Goal: Entertainment & Leisure: Consume media (video, audio)

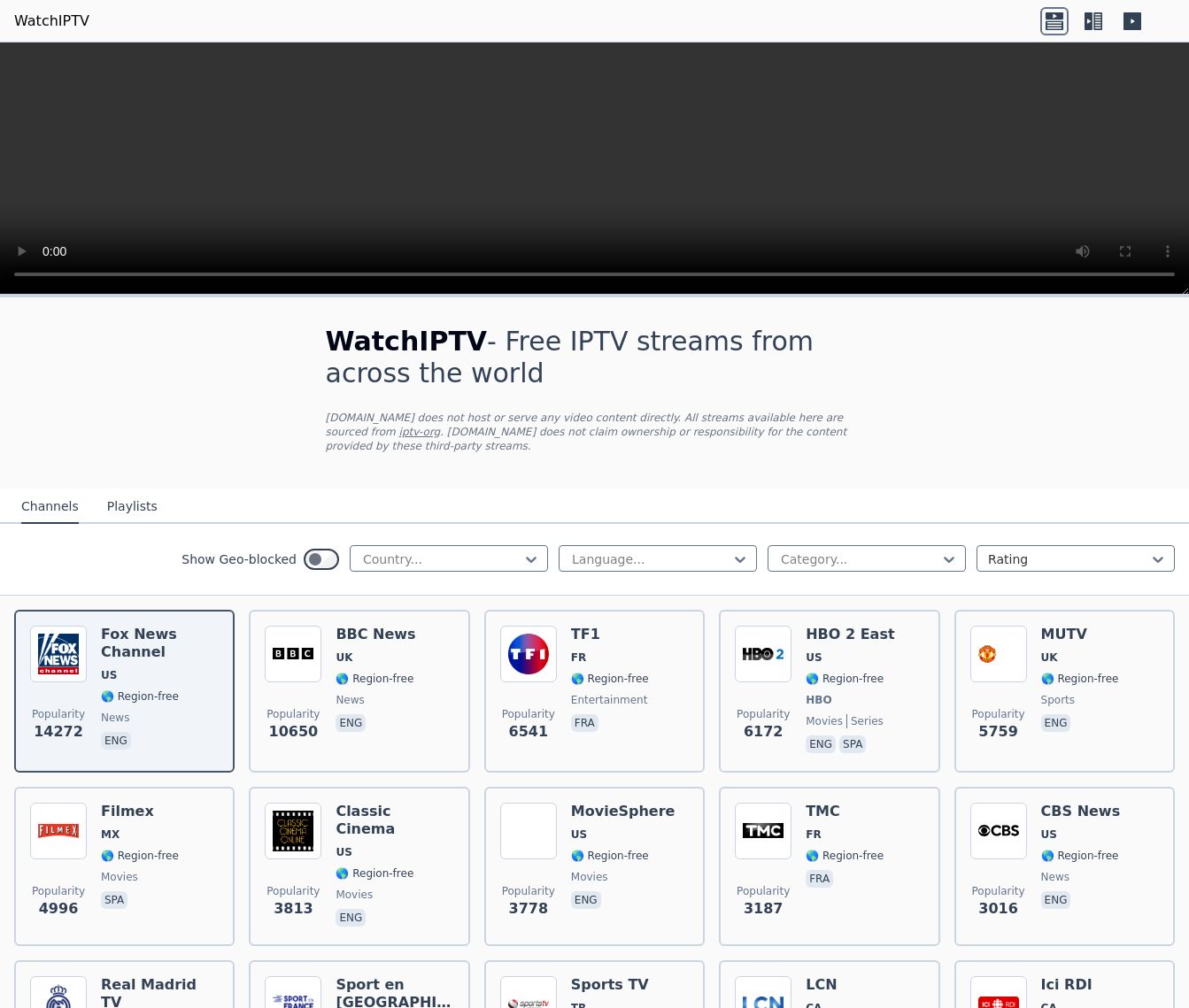
click at [119, 509] on button "Playlists" at bounding box center [132, 507] width 50 height 34
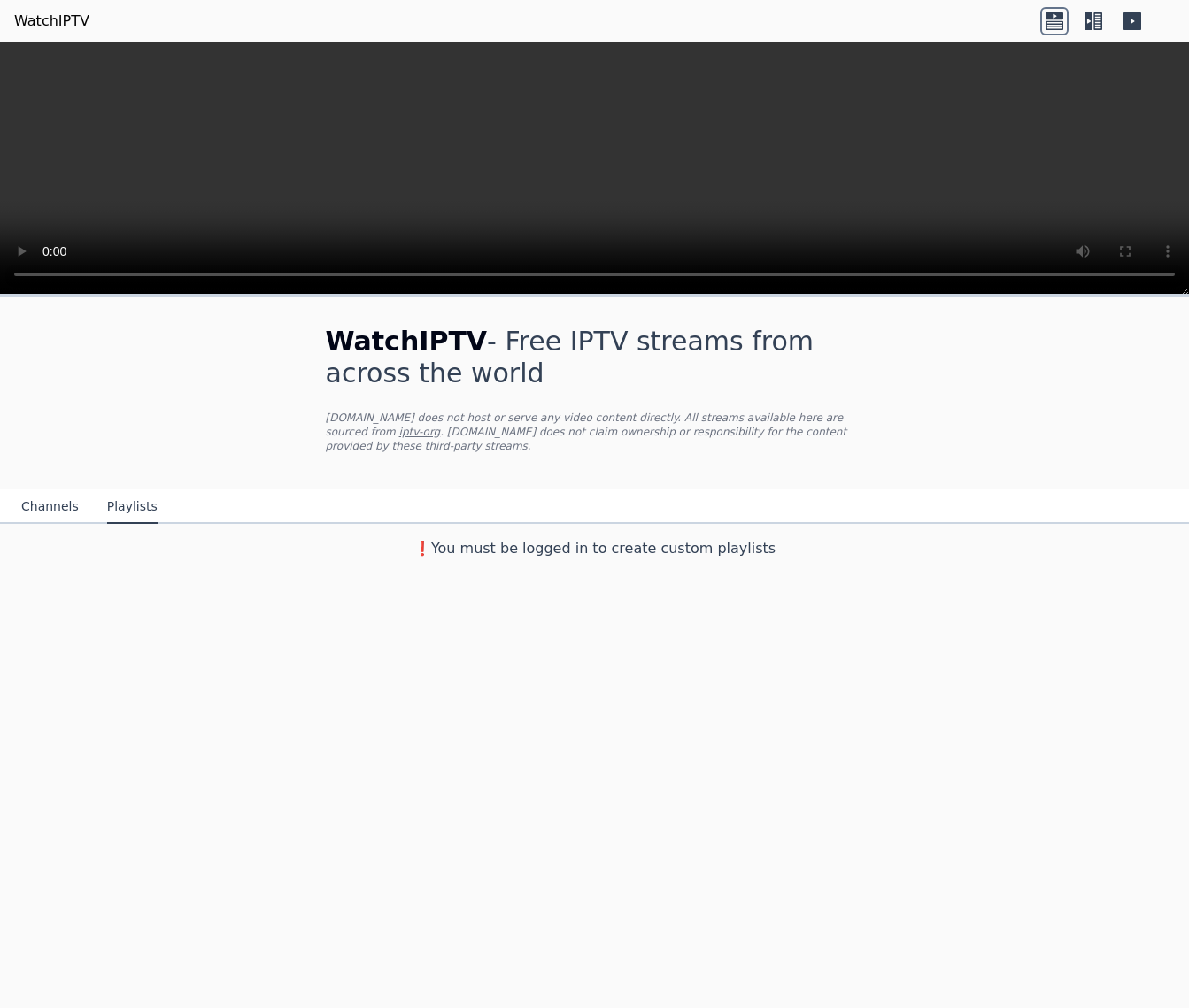
click at [46, 506] on button "Channels" at bounding box center [50, 507] width 58 height 34
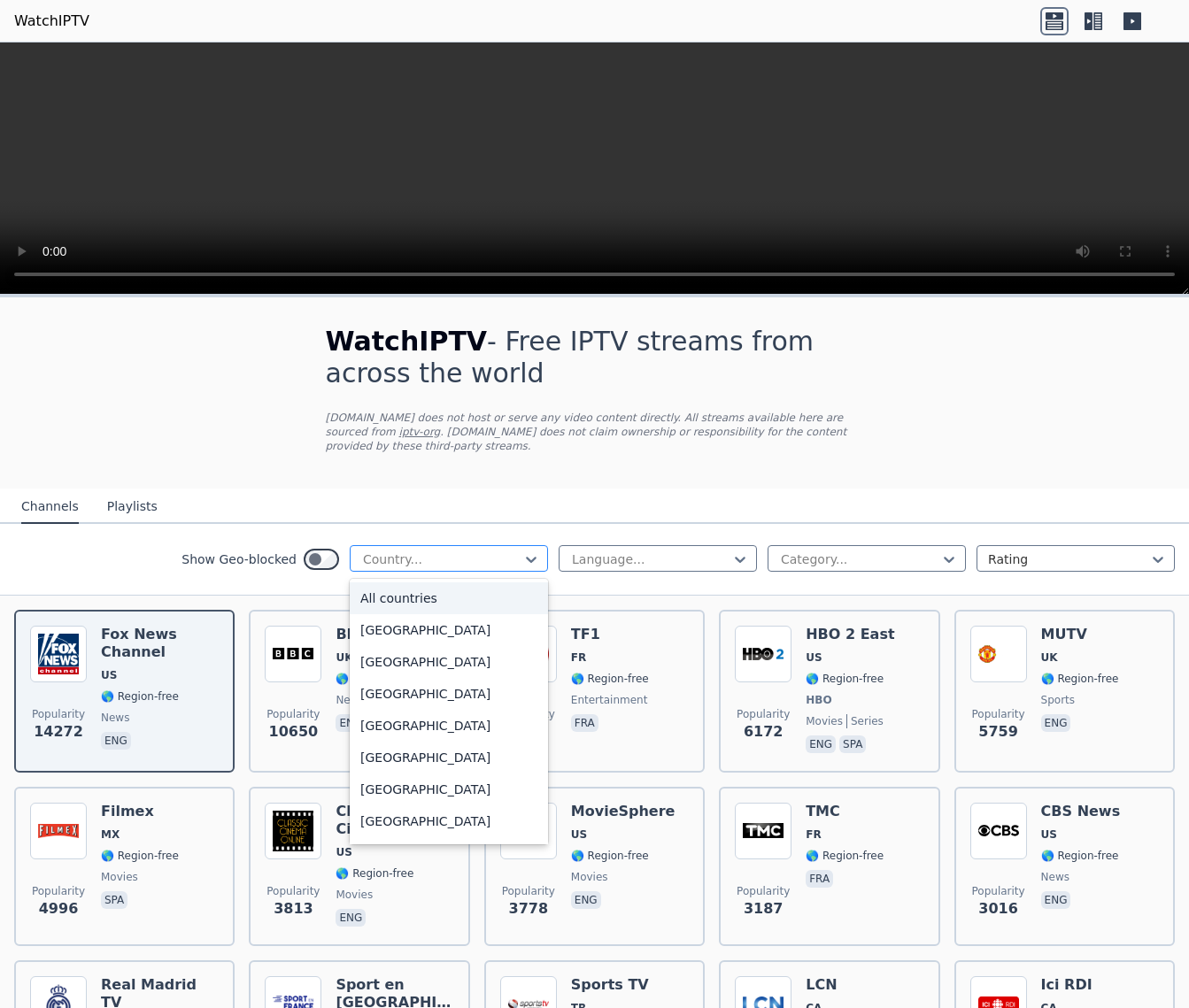
click at [400, 565] on div at bounding box center [441, 558] width 161 height 18
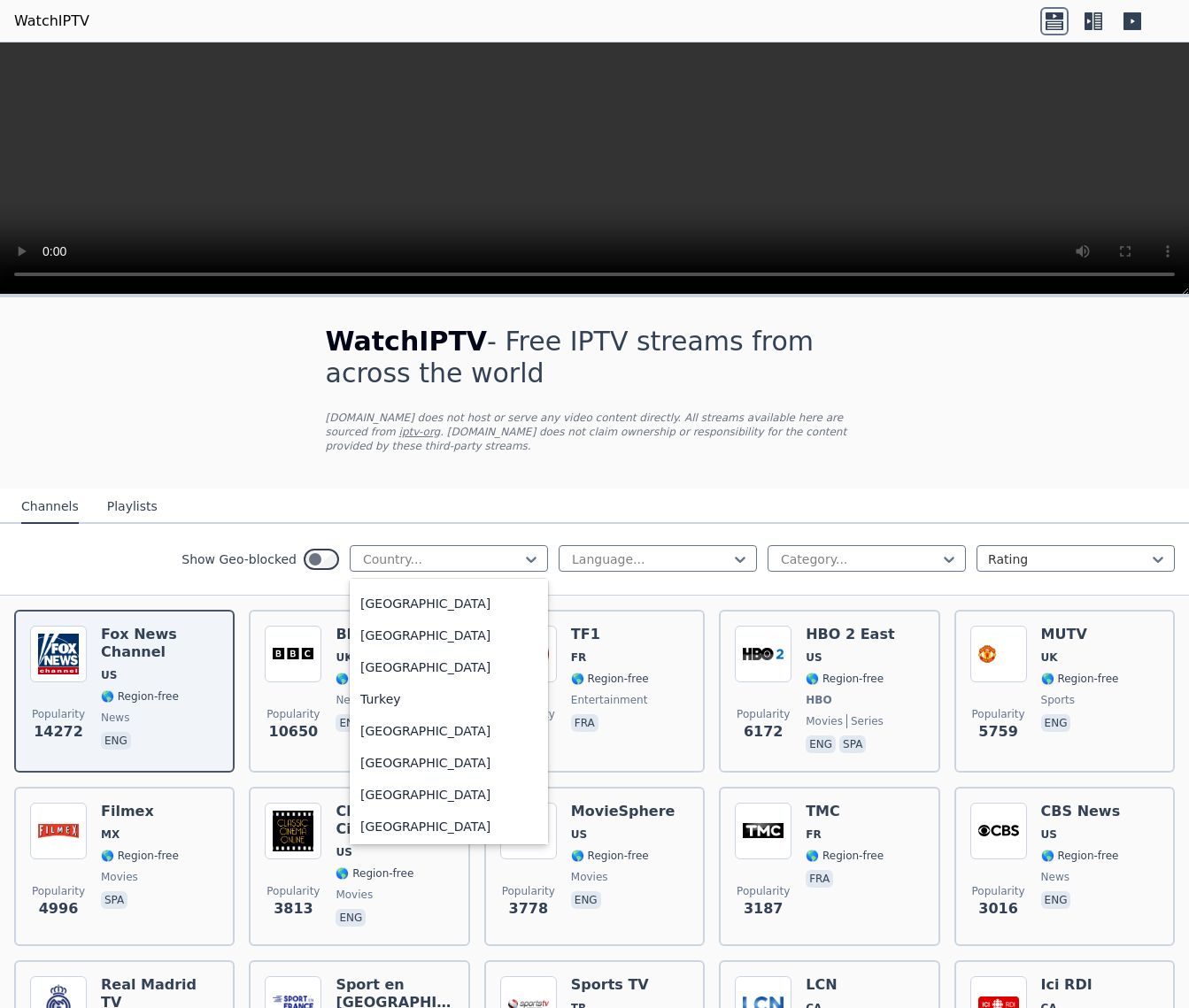
scroll to position [6059, 0]
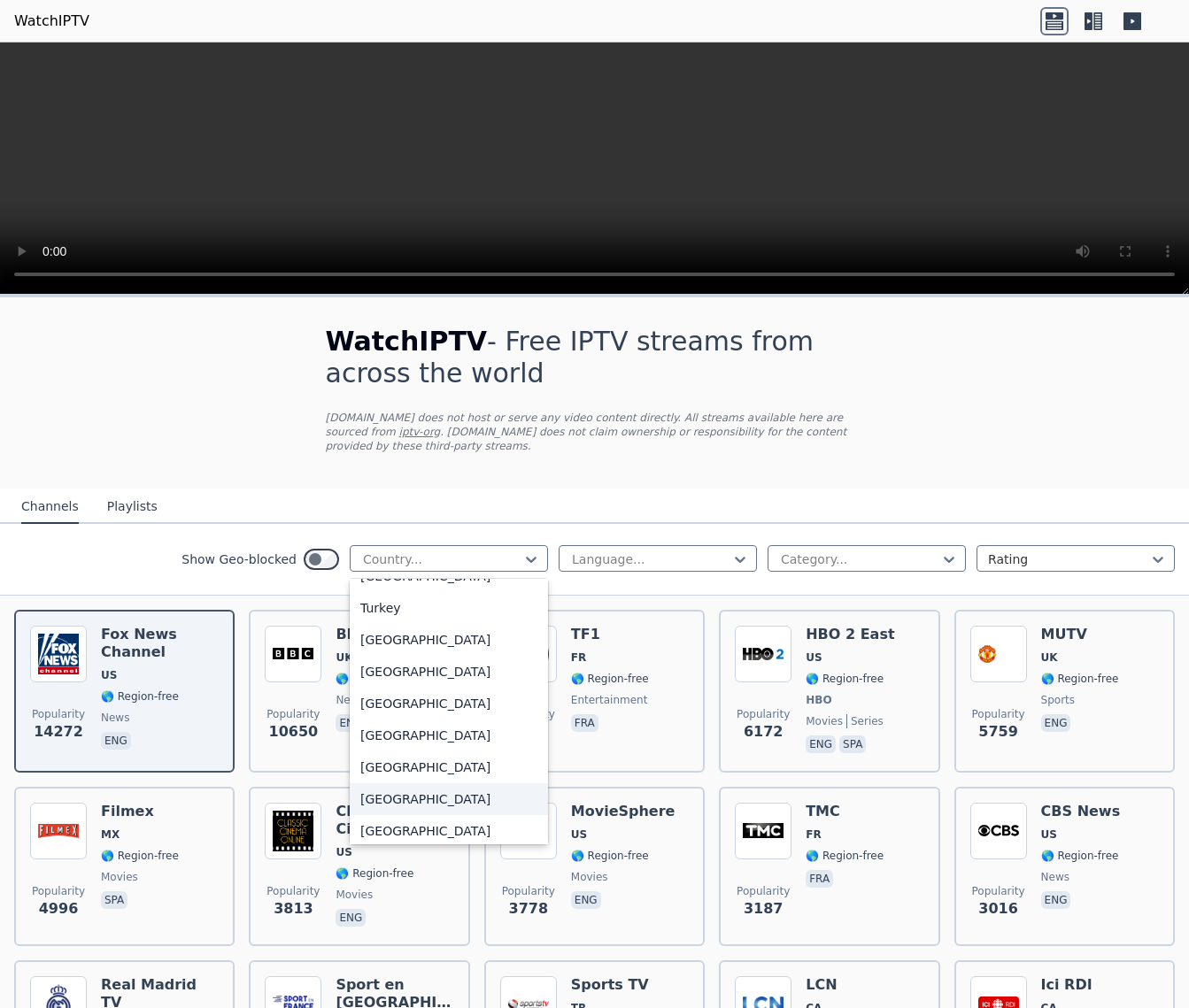
click at [426, 632] on div "[GEOGRAPHIC_DATA]" at bounding box center [448, 799] width 198 height 32
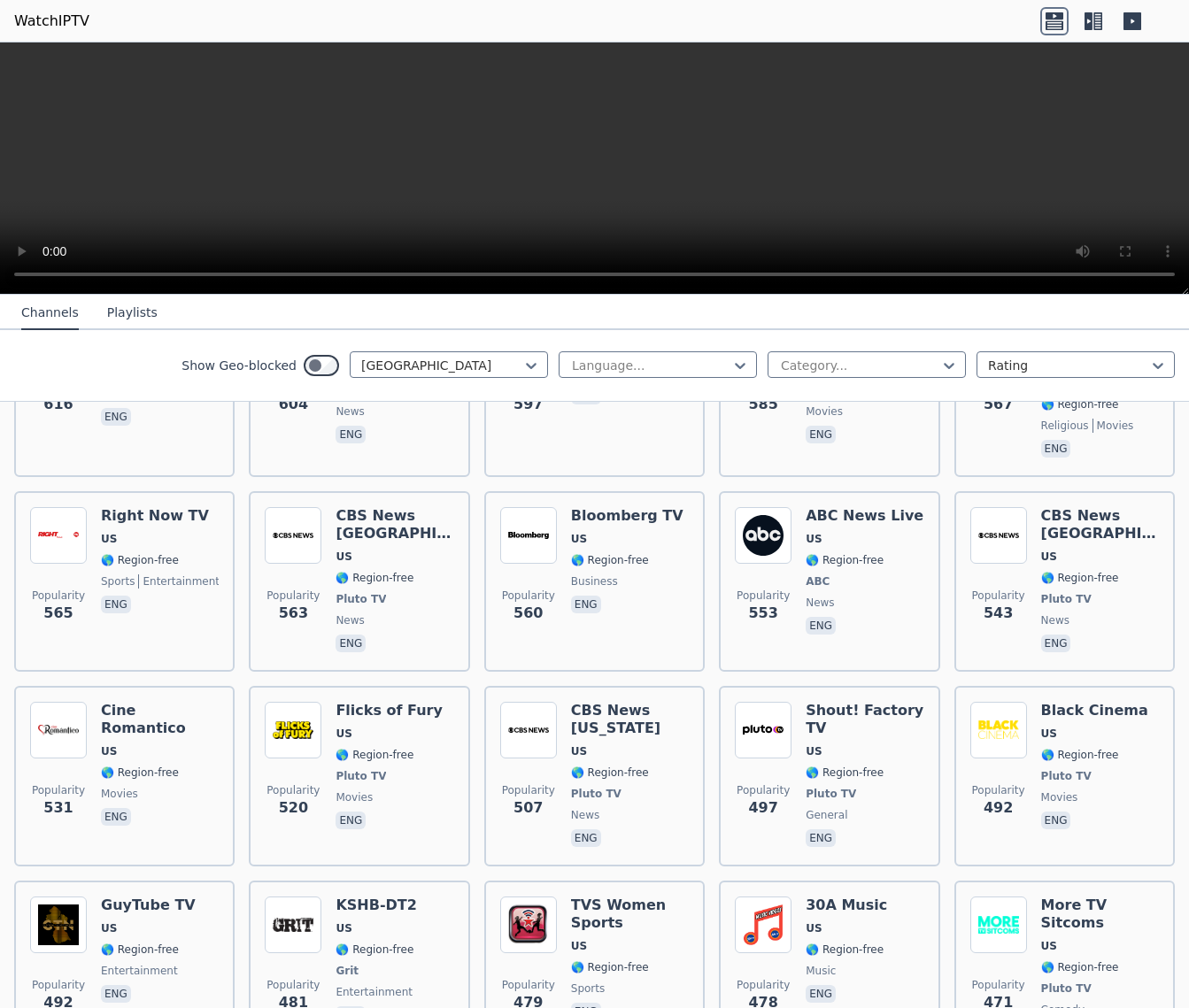
scroll to position [1902, 0]
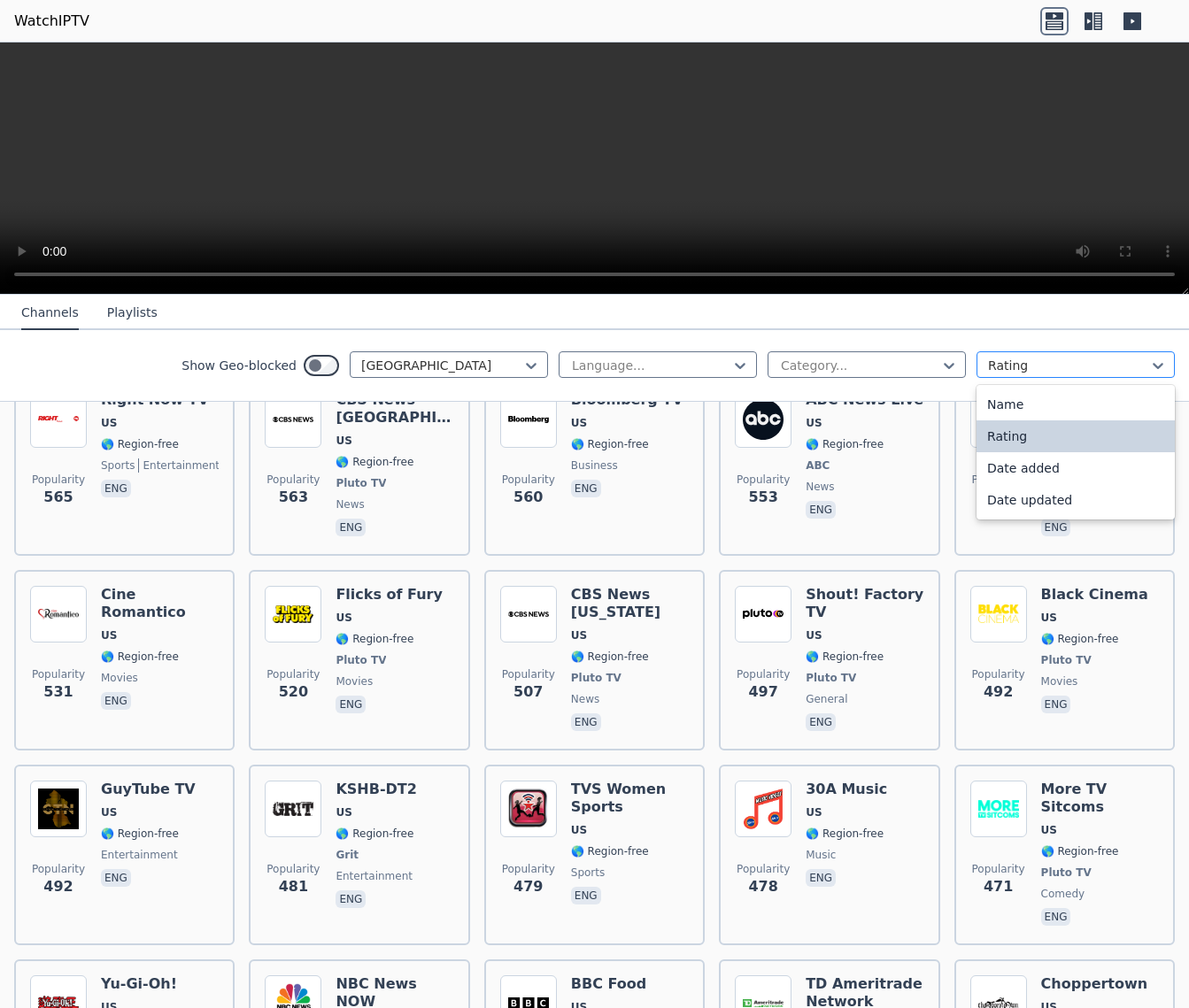
click at [1003, 369] on div at bounding box center [1068, 365] width 161 height 18
click at [1017, 362] on div at bounding box center [1068, 365] width 161 height 18
click at [993, 367] on div at bounding box center [1068, 365] width 161 height 18
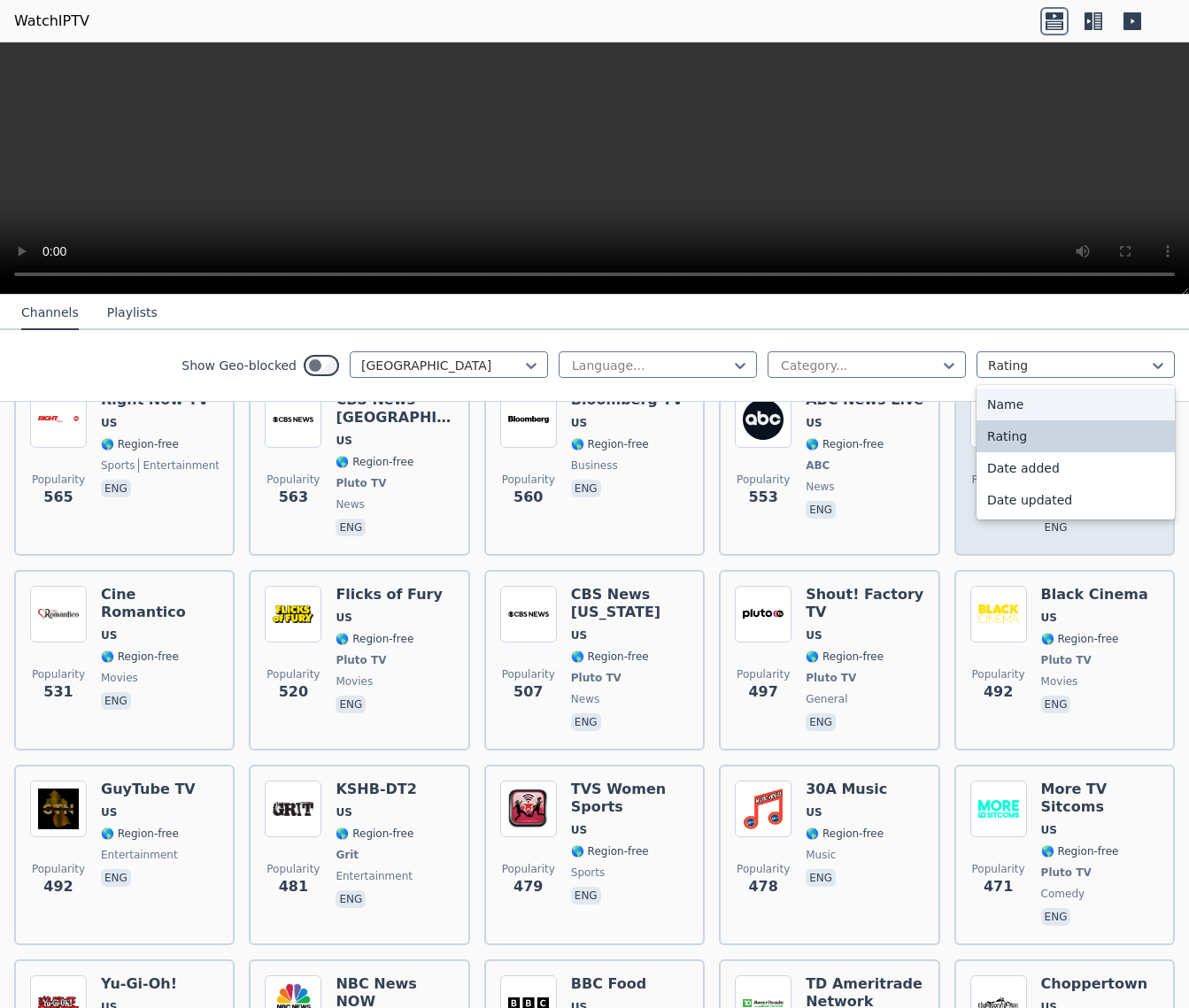
click at [993, 403] on div "Name" at bounding box center [1074, 404] width 198 height 32
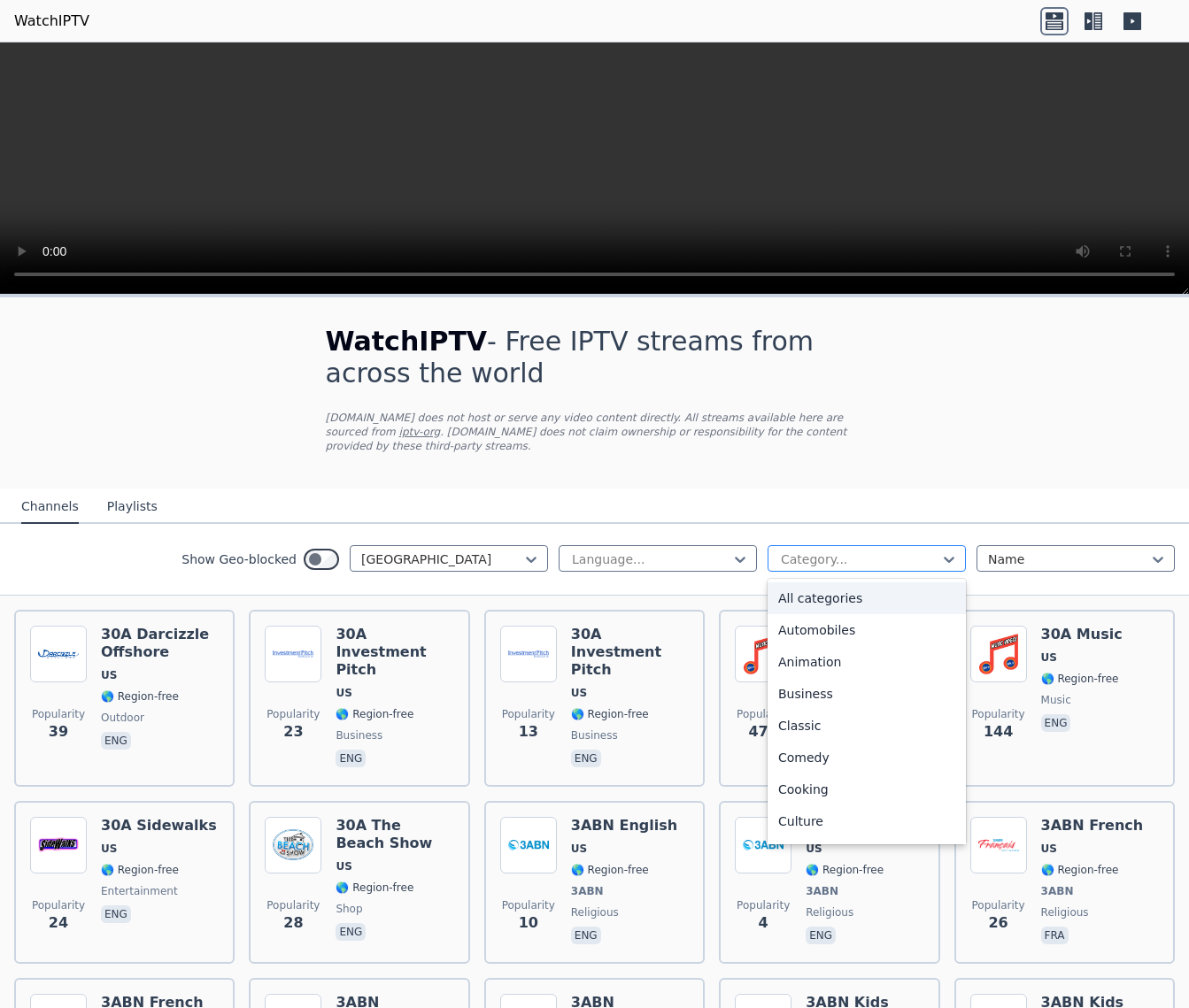
click at [829, 562] on div at bounding box center [858, 558] width 161 height 18
click at [820, 632] on div "Sports" at bounding box center [866, 760] width 198 height 32
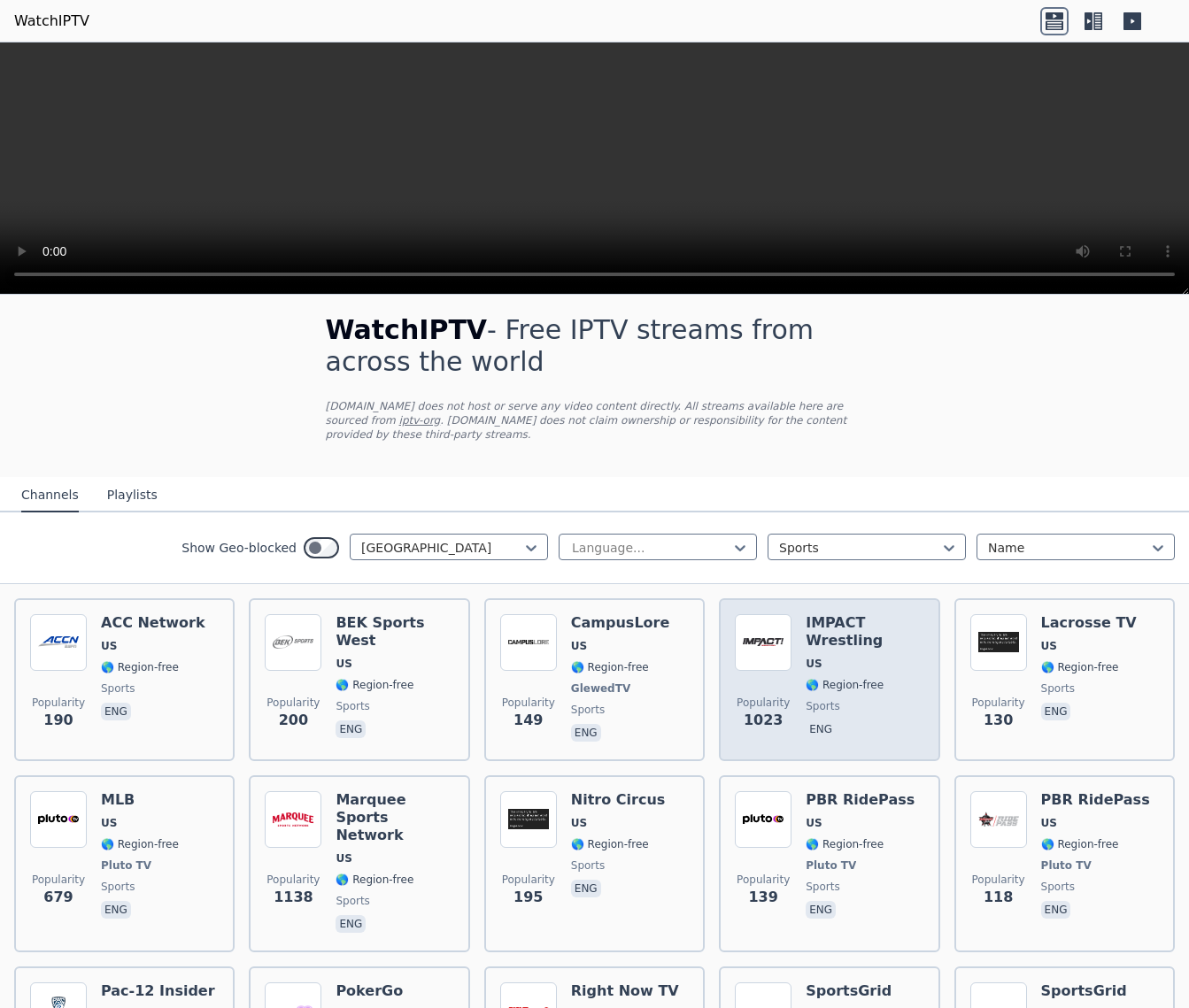
scroll to position [23, 0]
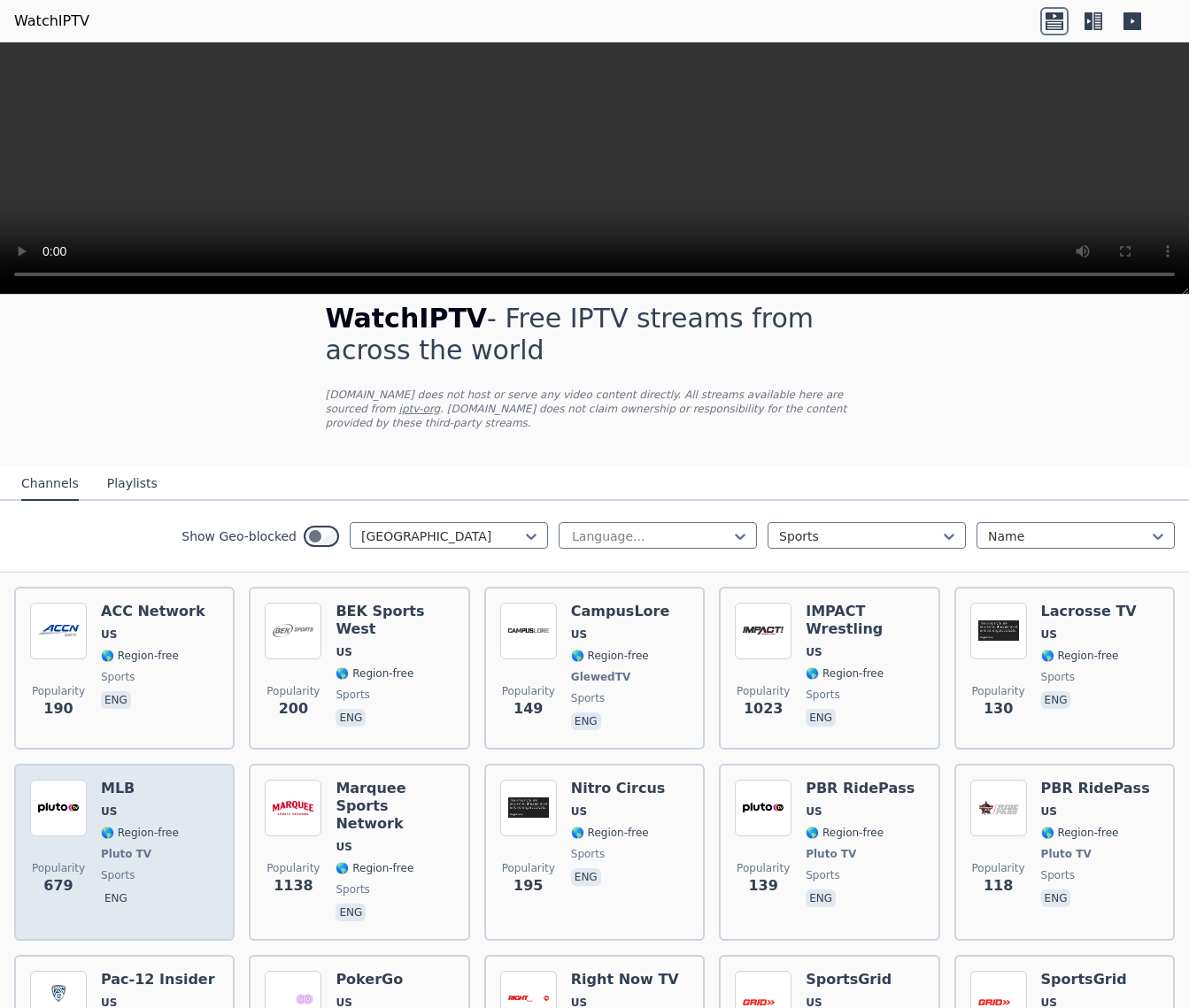
click at [161, 632] on h6 "MLB" at bounding box center [140, 787] width 78 height 18
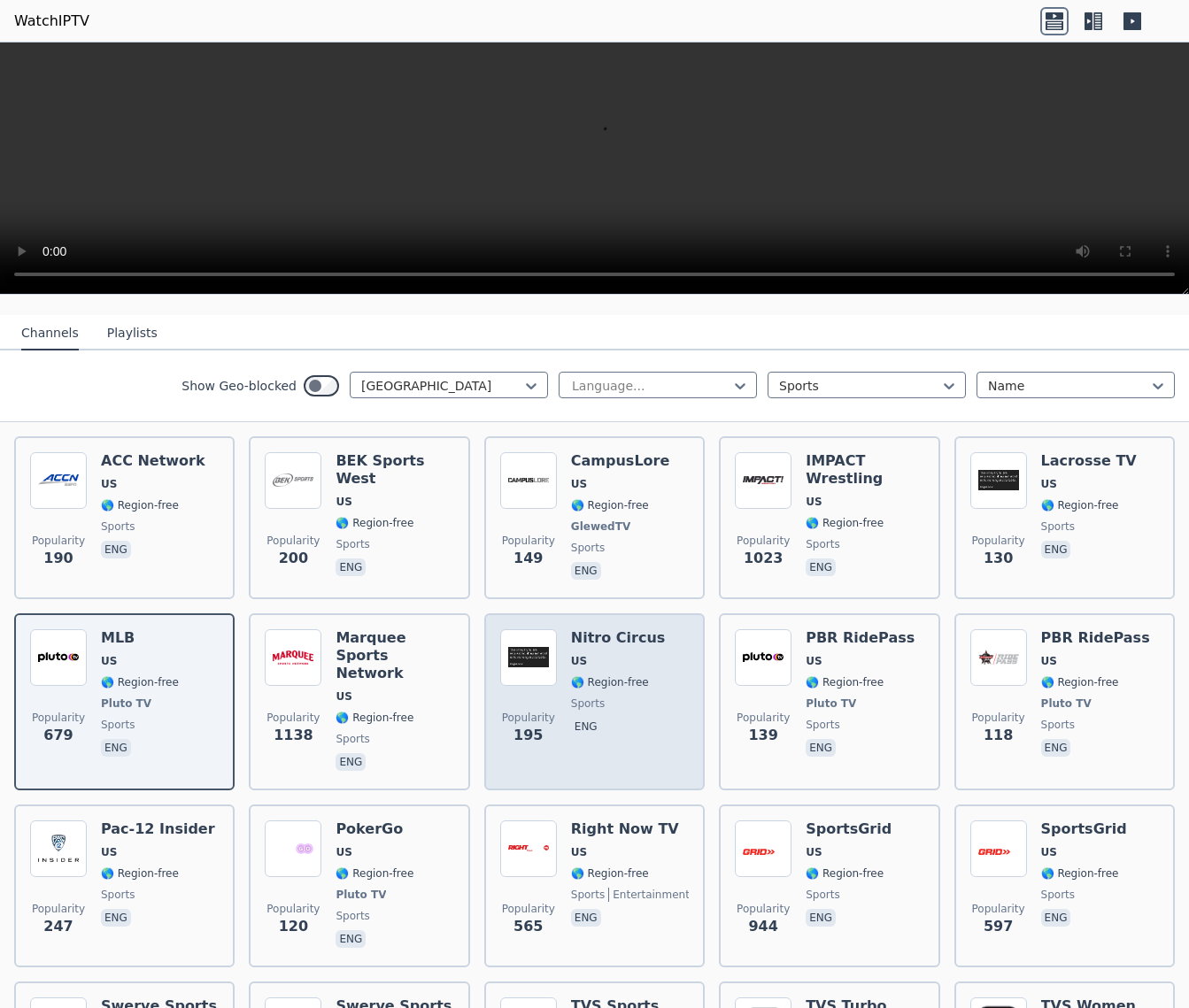
scroll to position [0, 0]
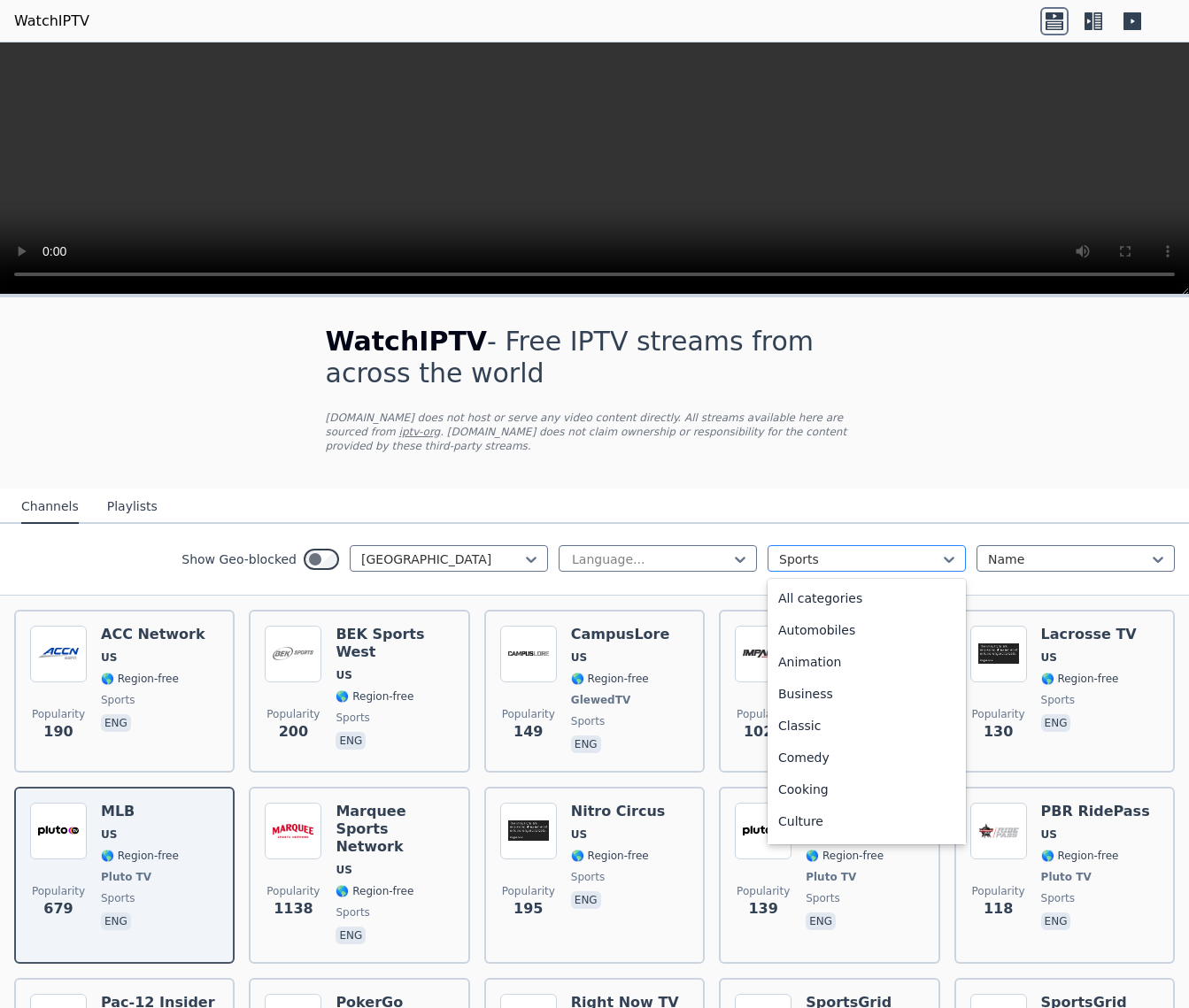
click at [849, 551] on div at bounding box center [858, 558] width 161 height 18
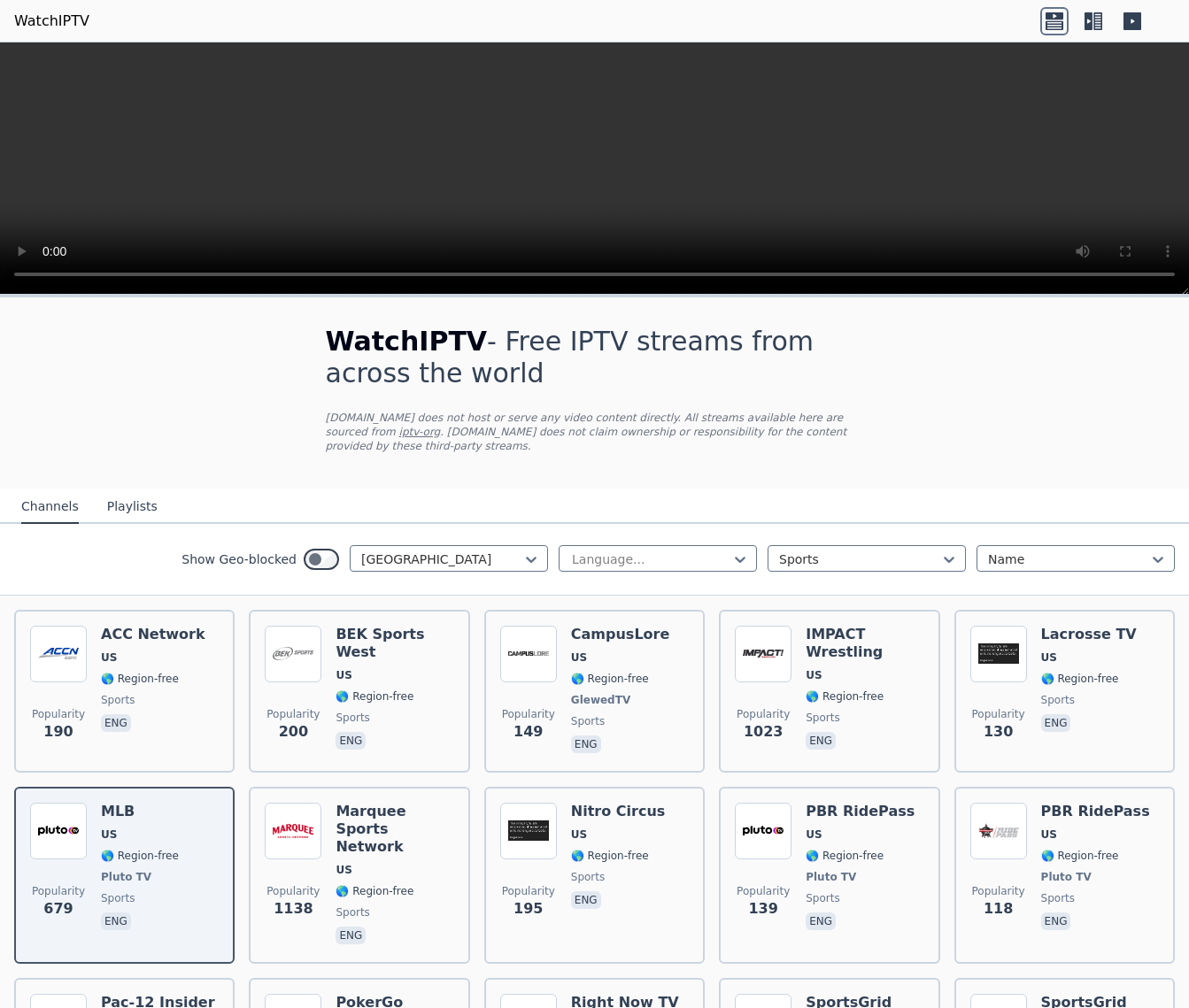
click at [962, 447] on div "WatchIPTV - Free IPTV streams from across the world [DOMAIN_NAME] does not host…" at bounding box center [594, 929] width 1189 height 1264
click at [610, 562] on div at bounding box center [650, 558] width 161 height 18
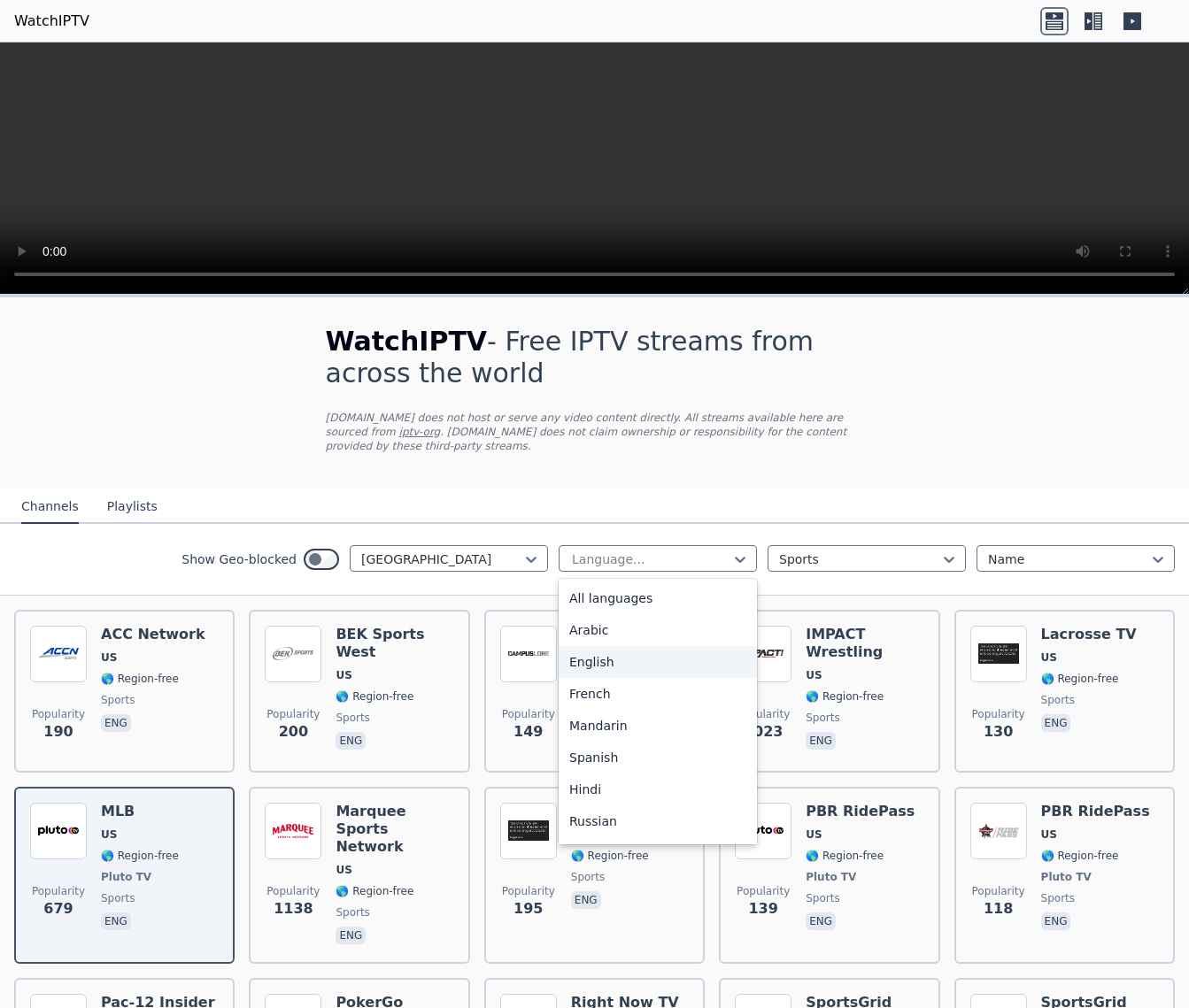
click at [599, 632] on div "English" at bounding box center [657, 662] width 198 height 32
